Goal: Transaction & Acquisition: Subscribe to service/newsletter

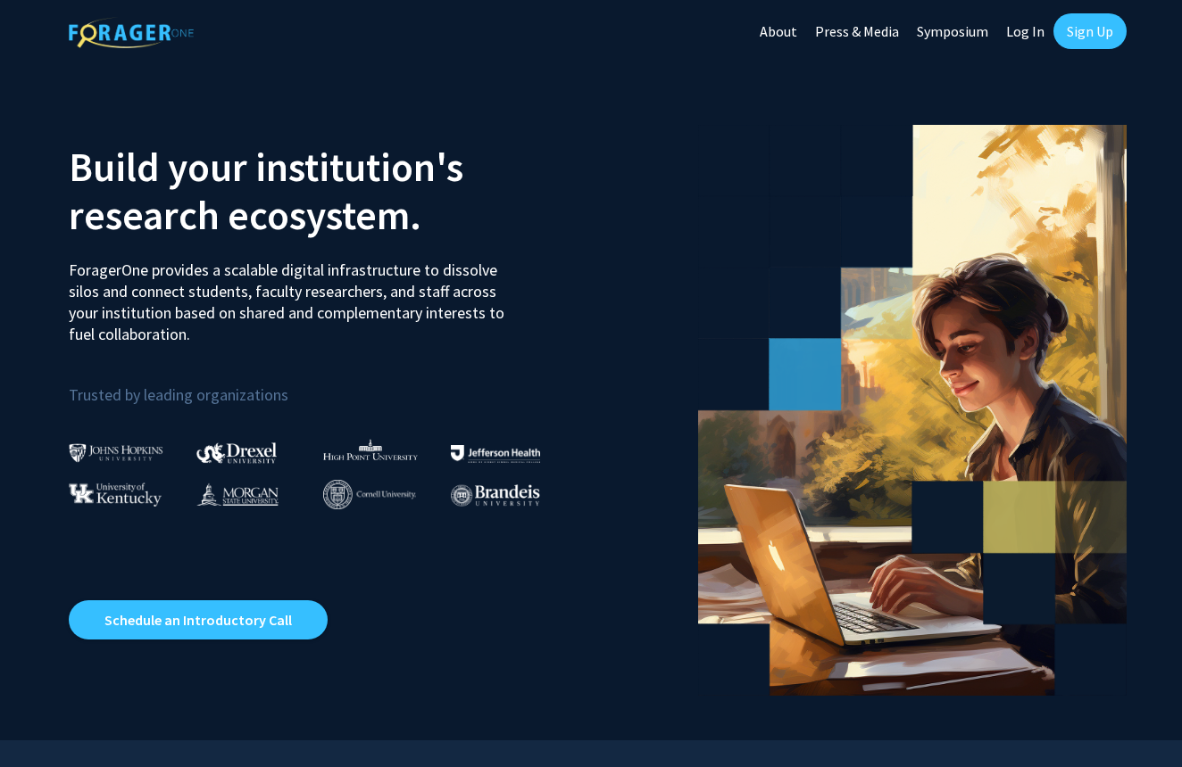
click at [1076, 45] on link "Sign Up" at bounding box center [1089, 31] width 73 height 36
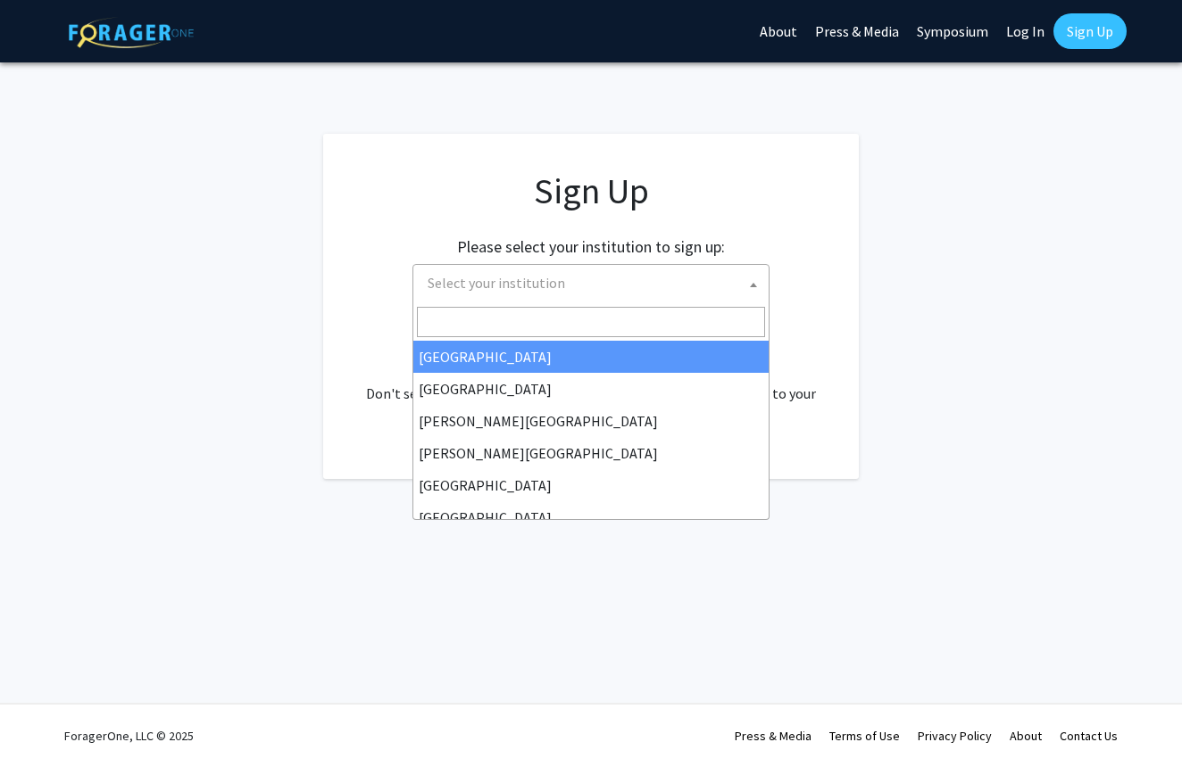
click at [581, 286] on span "Select your institution" at bounding box center [594, 283] width 348 height 37
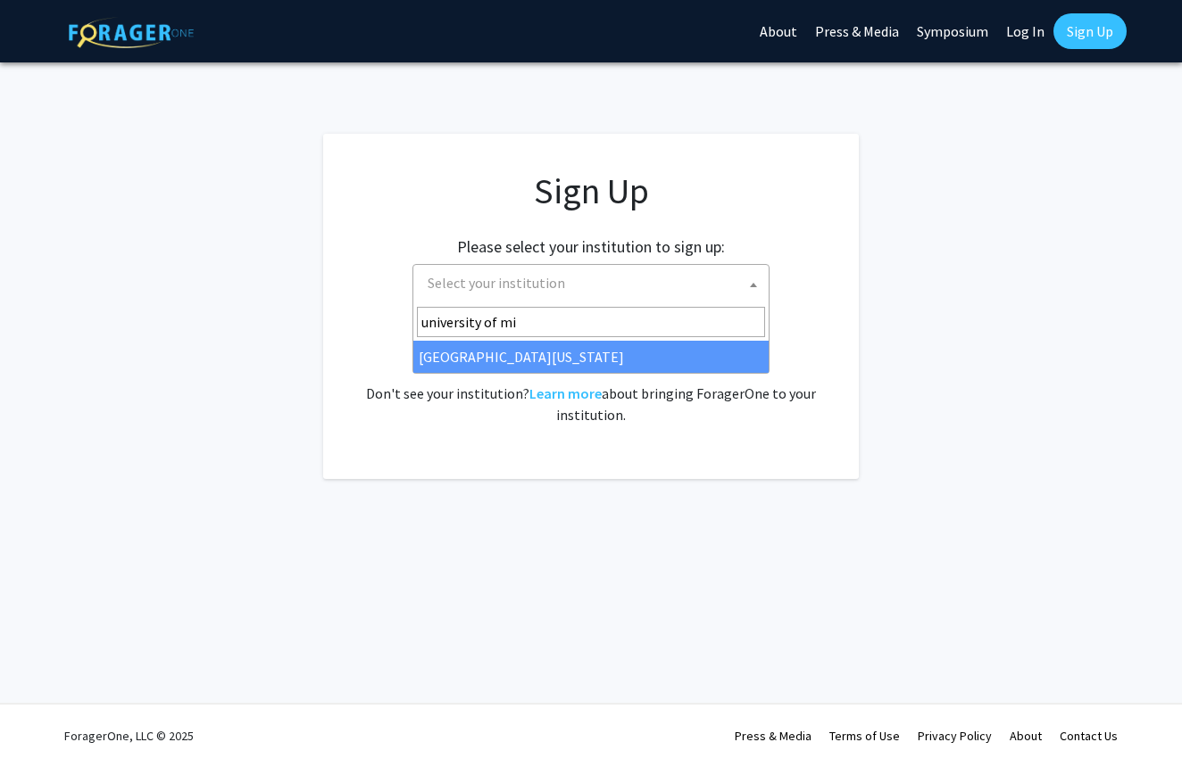
type input "university of mi"
select select "33"
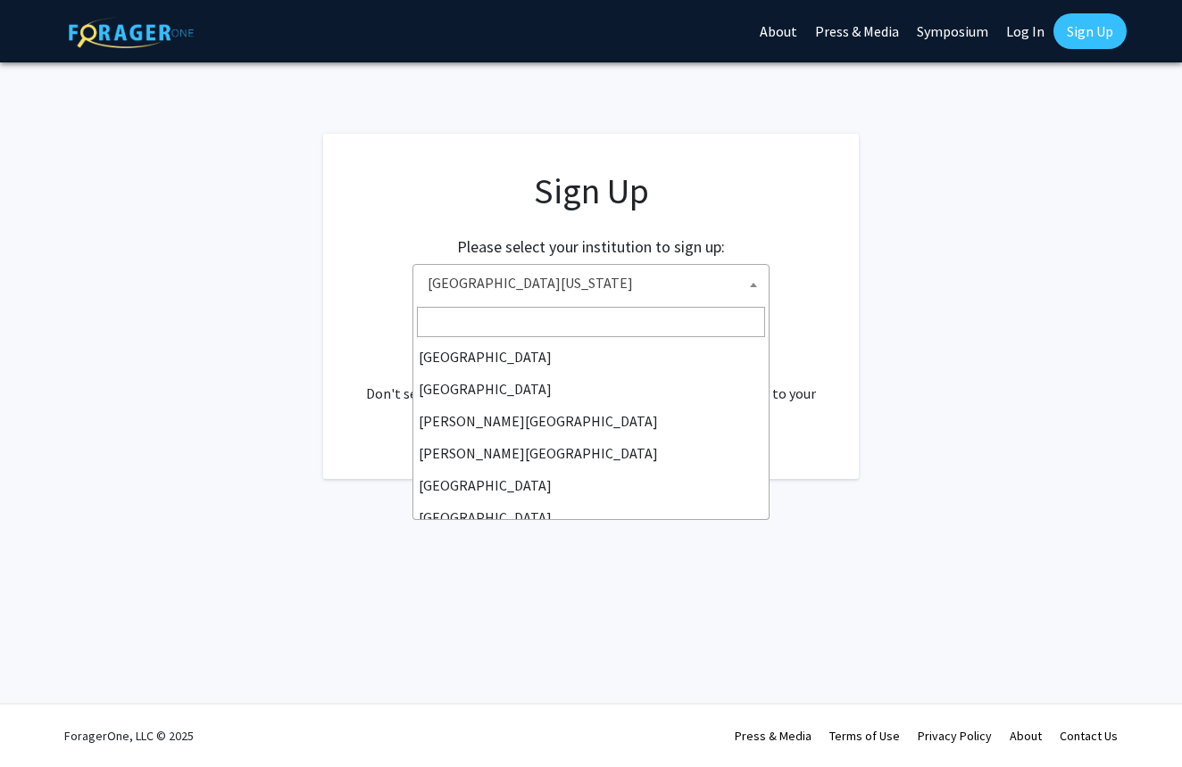
scroll to position [625, 0]
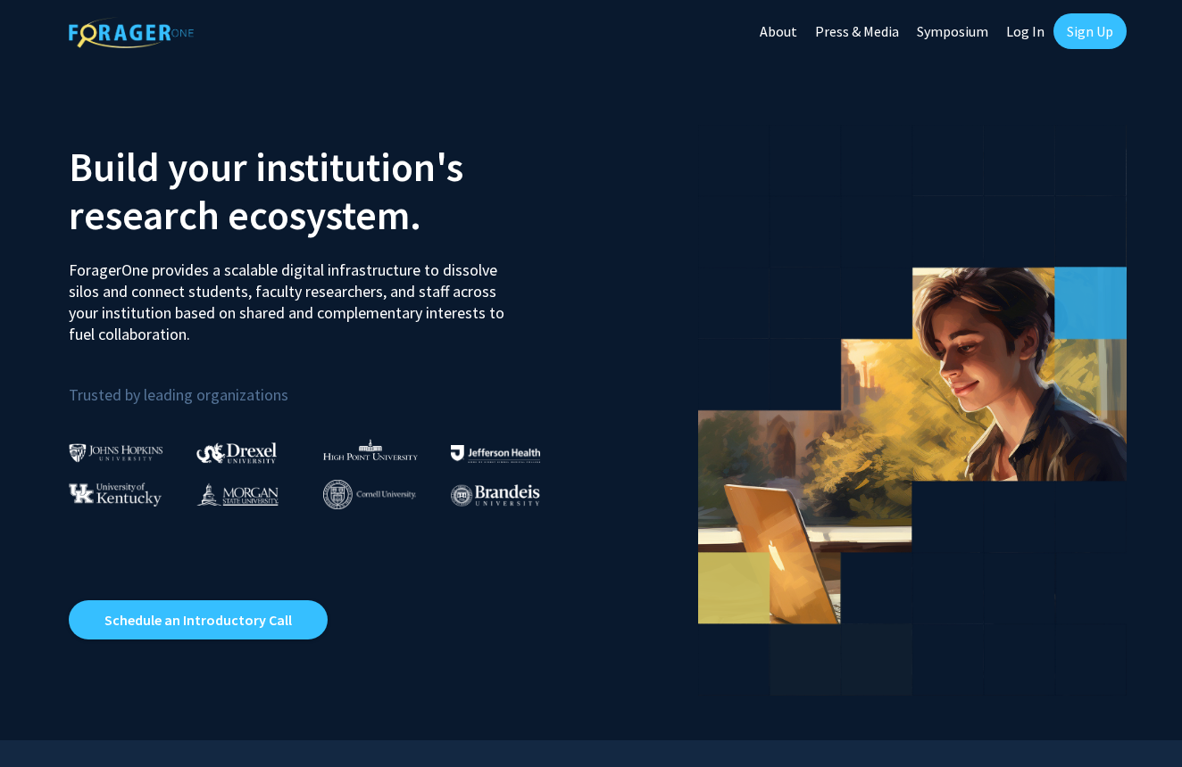
click at [1025, 32] on link "Log In" at bounding box center [1025, 31] width 56 height 62
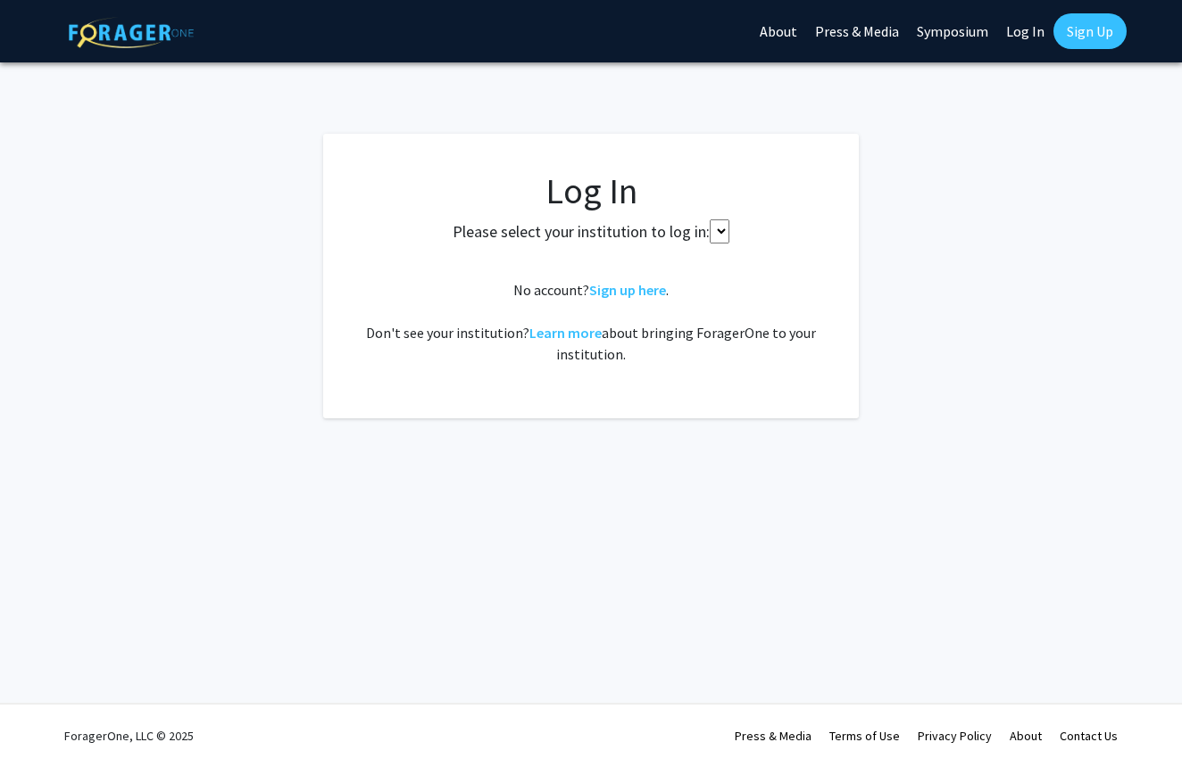
select select
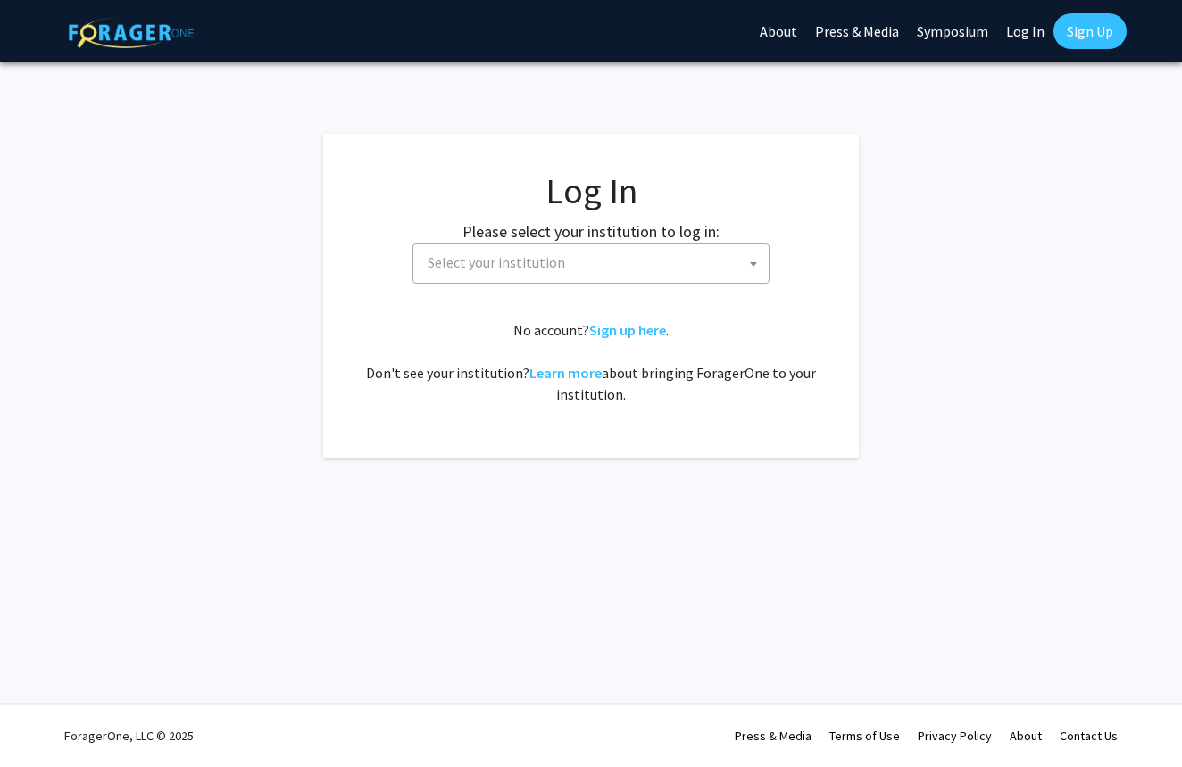
click at [1062, 25] on link "Sign Up" at bounding box center [1089, 31] width 73 height 36
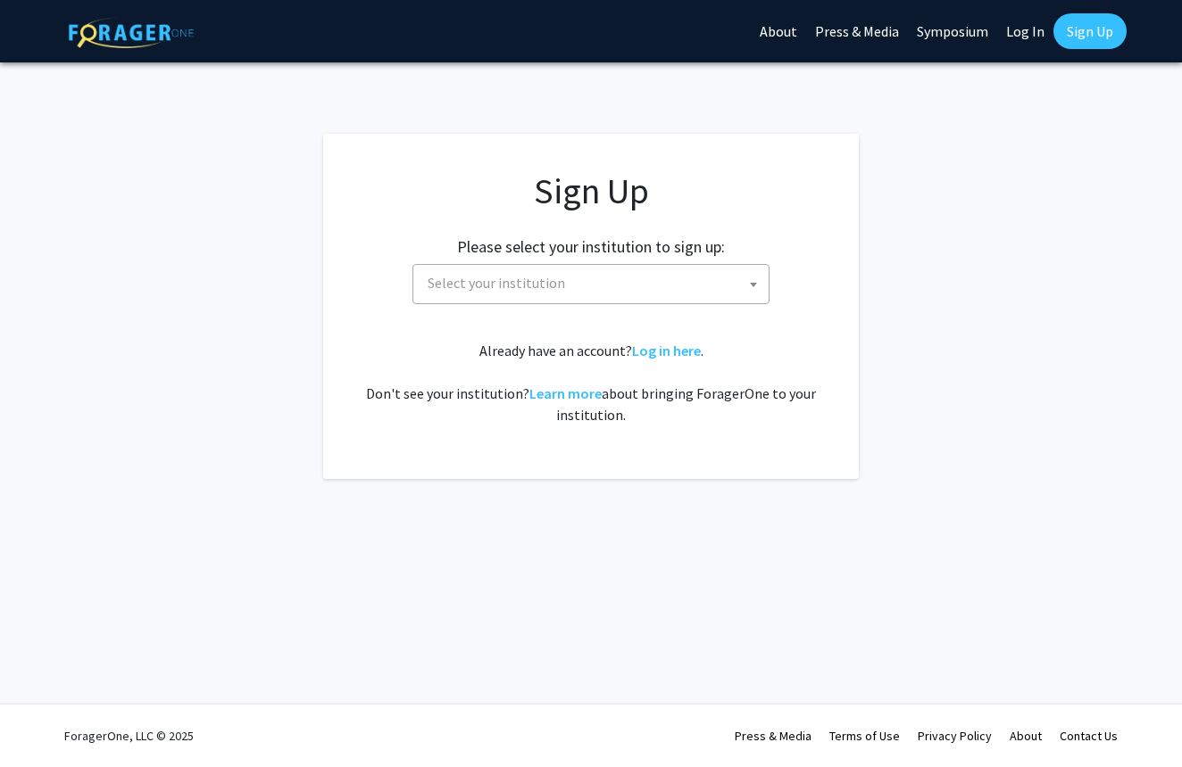
click at [638, 288] on span "Select your institution" at bounding box center [594, 283] width 348 height 37
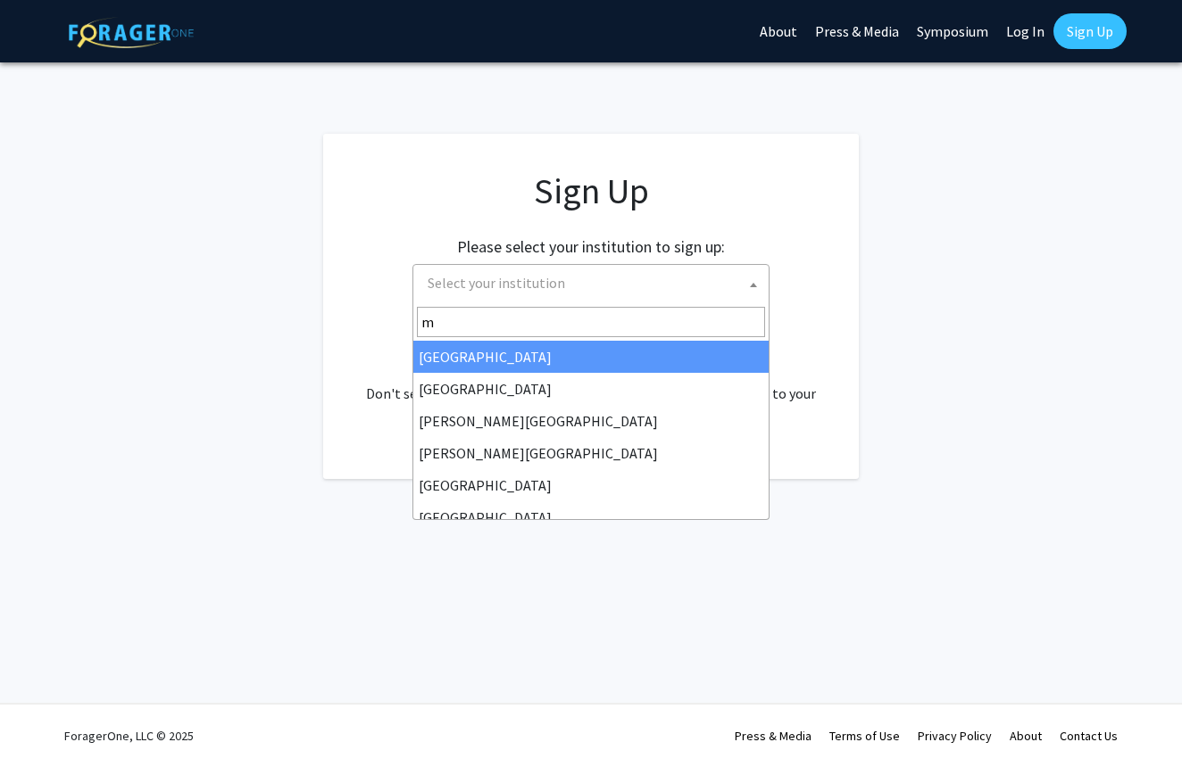
type input "mi"
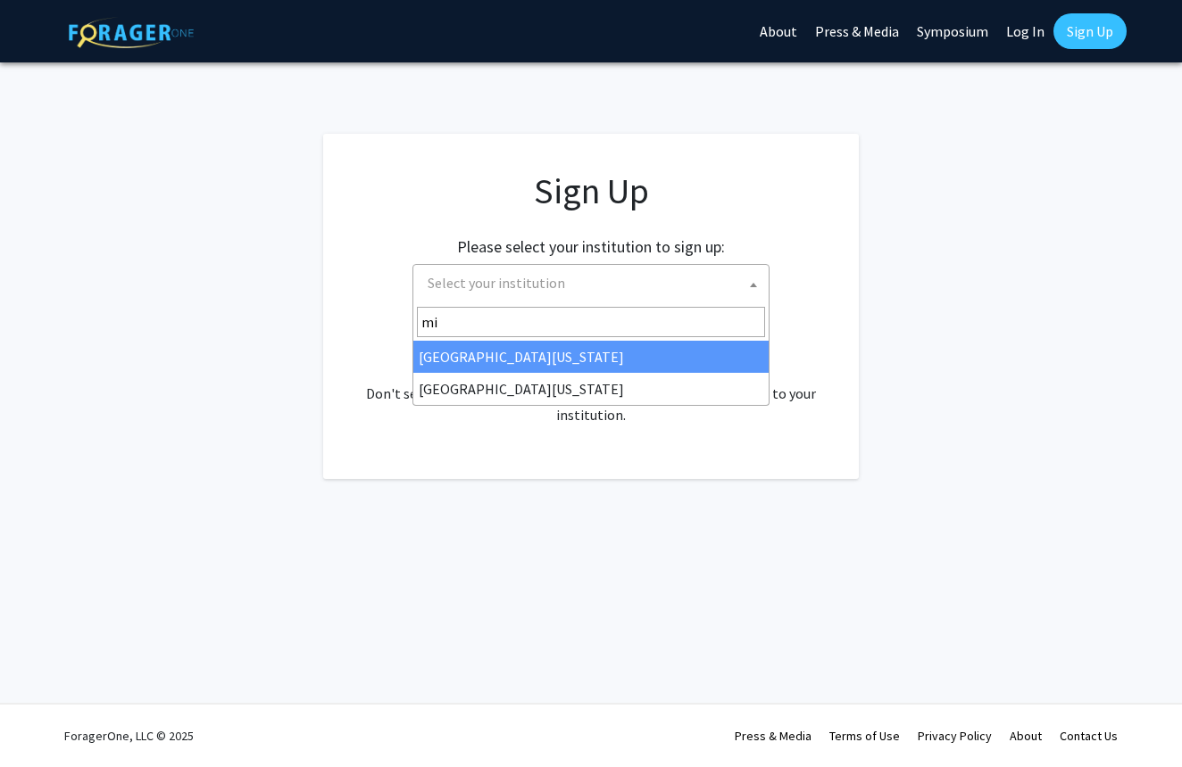
select select "33"
